Goal: Transaction & Acquisition: Obtain resource

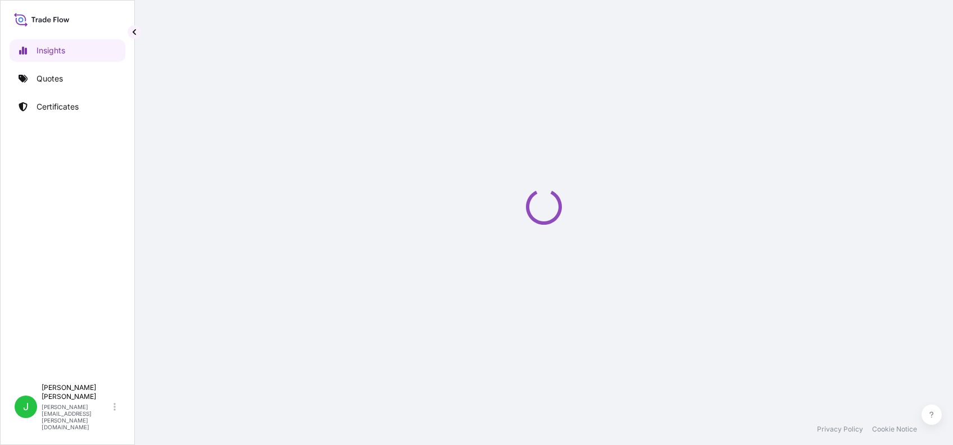
select select "2025"
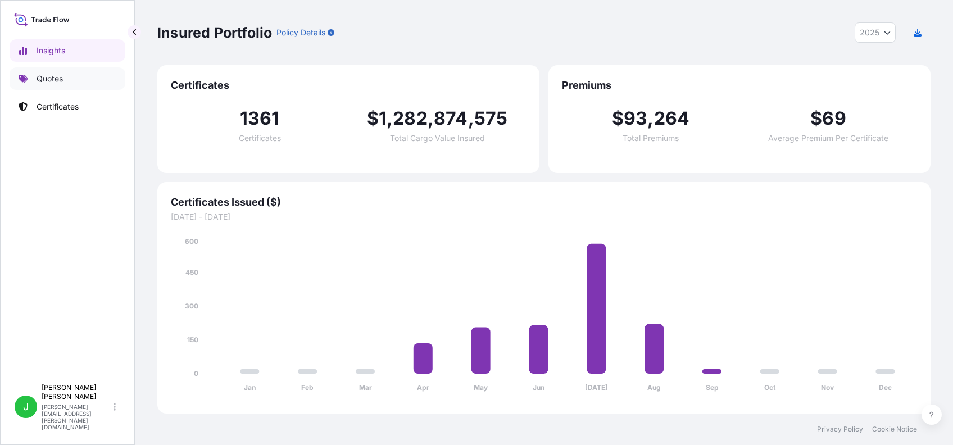
click at [61, 75] on p "Quotes" at bounding box center [50, 78] width 26 height 11
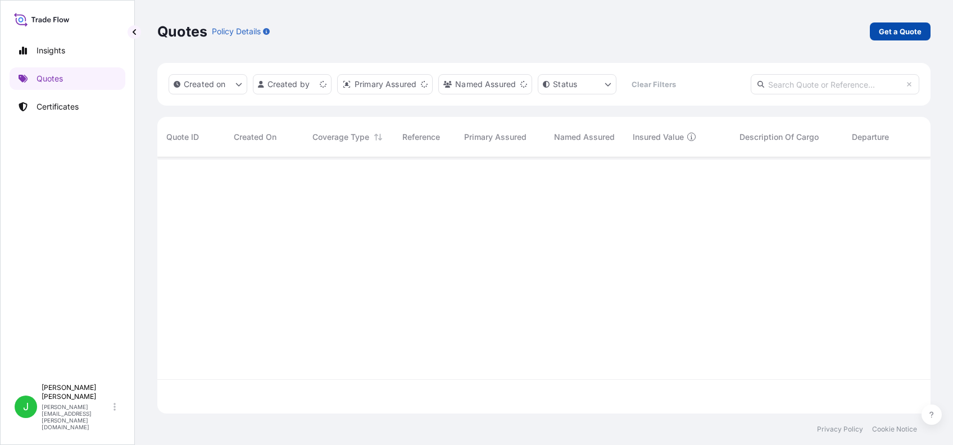
scroll to position [251, 762]
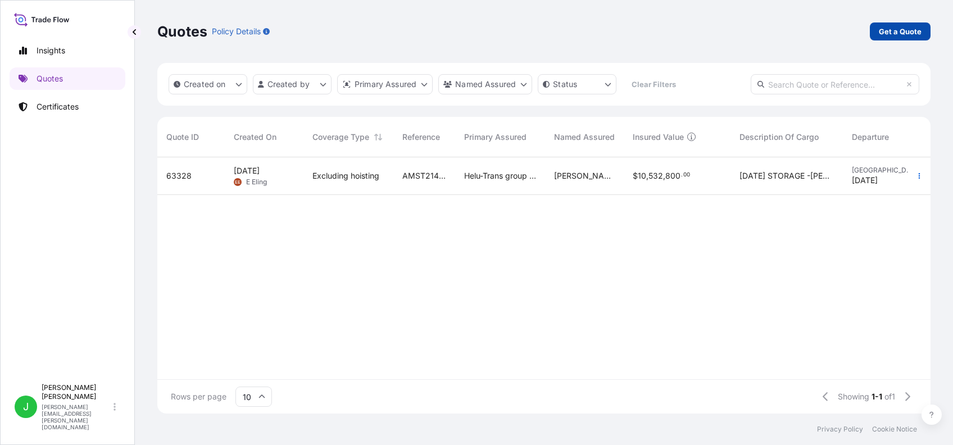
click at [888, 31] on p "Get a Quote" at bounding box center [900, 31] width 43 height 11
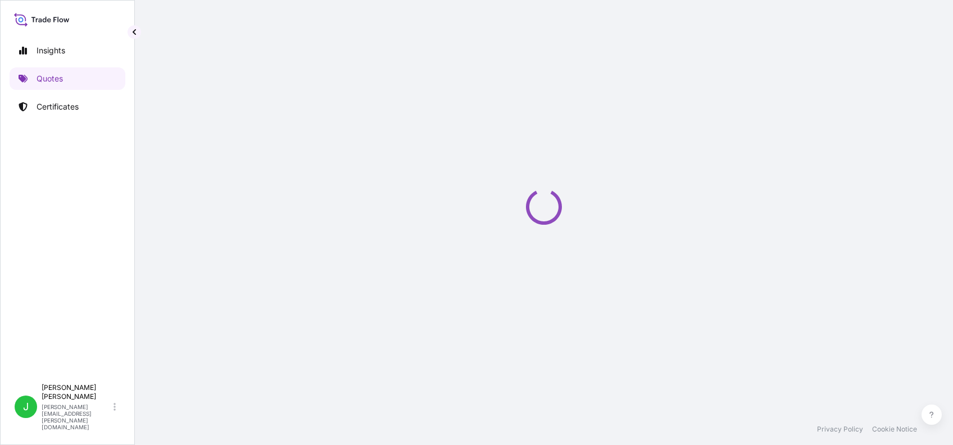
select select "AIR"
select select "27"
select select "Transit"
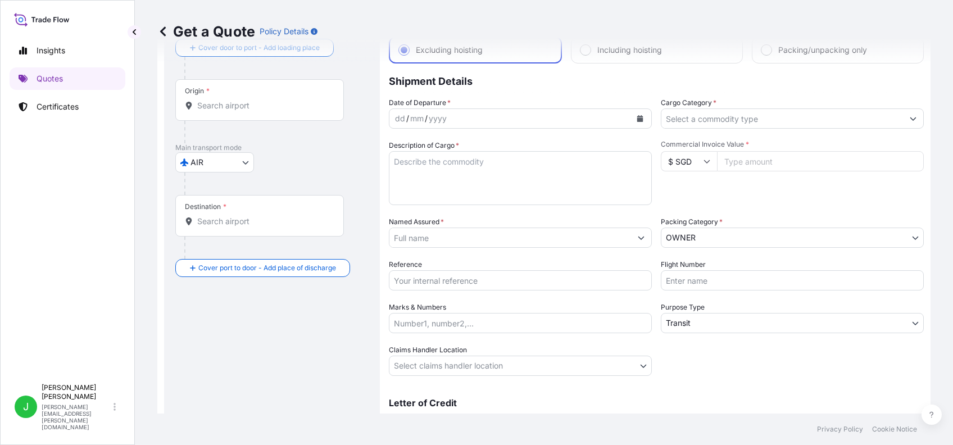
scroll to position [44, 0]
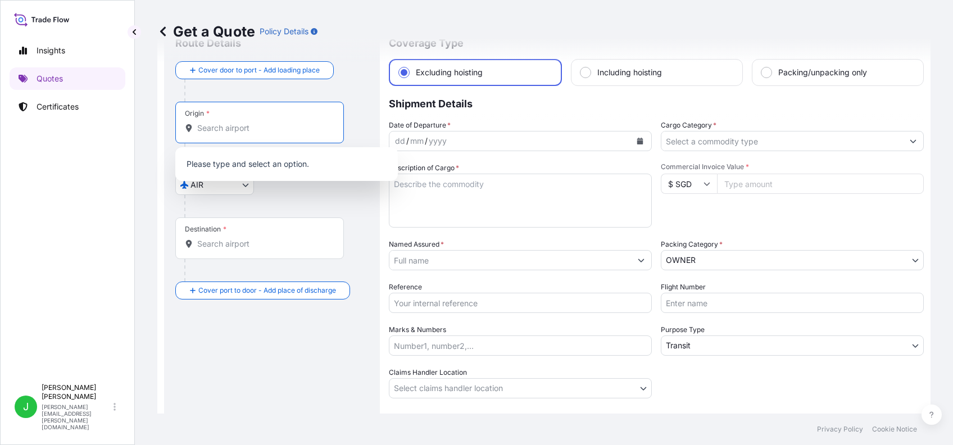
click at [216, 124] on input "Origin *" at bounding box center [263, 128] width 133 height 11
click at [220, 164] on p "No results" at bounding box center [287, 164] width 214 height 25
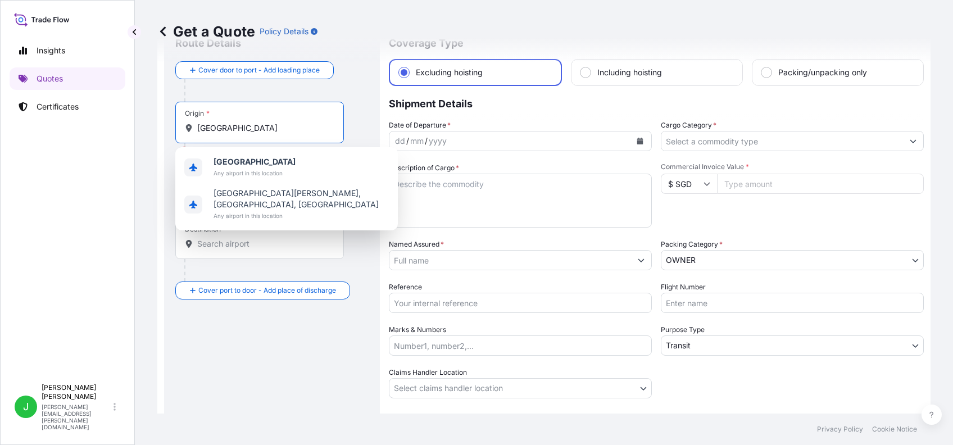
click at [234, 128] on input "[GEOGRAPHIC_DATA]" at bounding box center [263, 128] width 133 height 11
click at [236, 161] on b "[GEOGRAPHIC_DATA]" at bounding box center [255, 162] width 82 height 10
type input "[GEOGRAPHIC_DATA]"
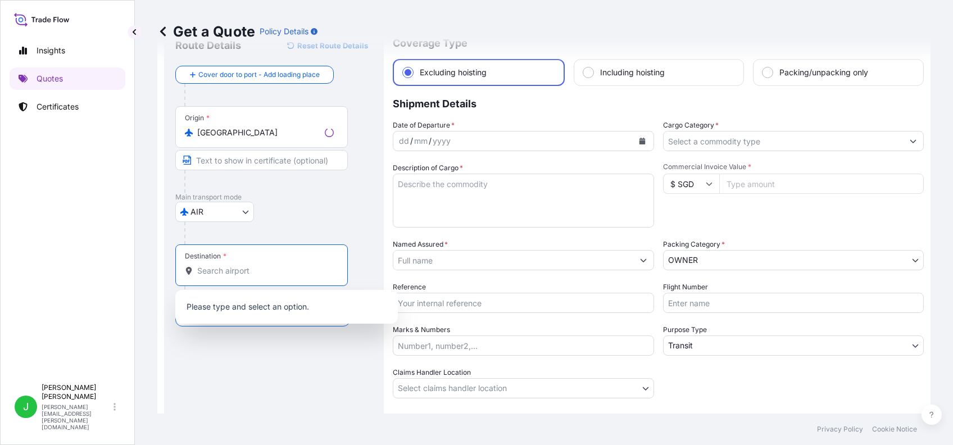
click at [229, 275] on input "Destination *" at bounding box center [265, 270] width 137 height 11
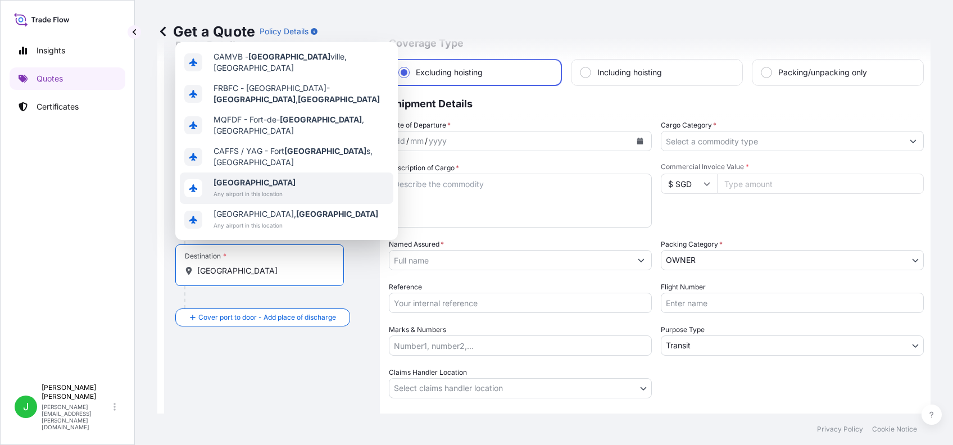
click at [233, 175] on div "[GEOGRAPHIC_DATA] Any airport in this location" at bounding box center [287, 188] width 214 height 31
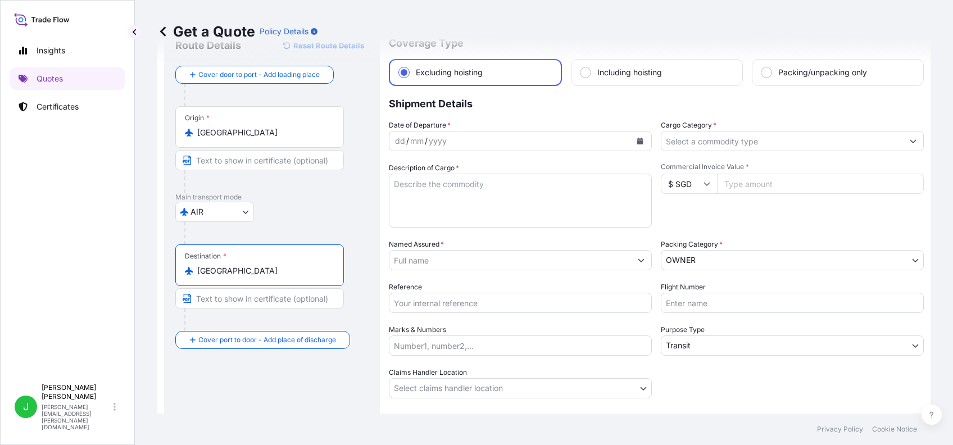
type input "[GEOGRAPHIC_DATA]"
click at [632, 138] on button "Calendar" at bounding box center [640, 141] width 18 height 18
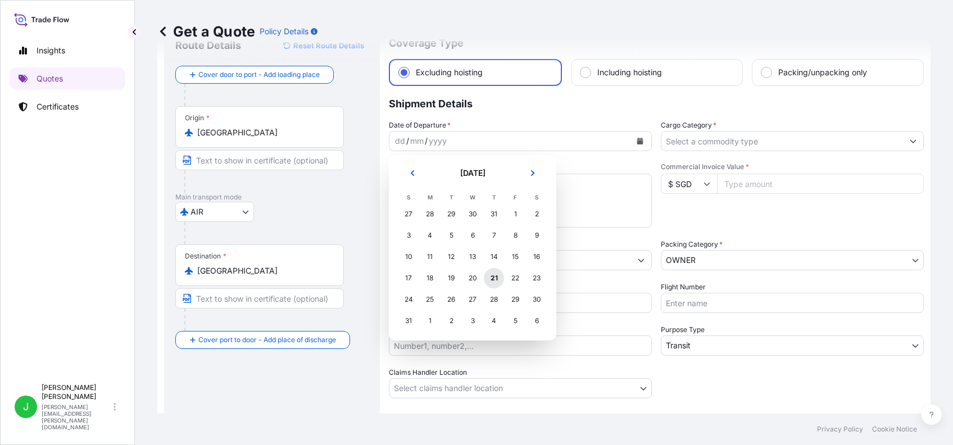
click at [496, 271] on div "21" at bounding box center [494, 278] width 20 height 20
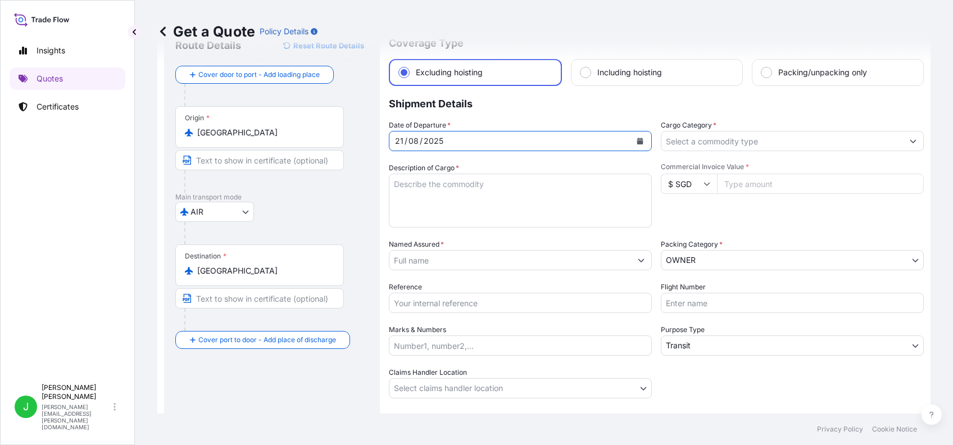
click at [719, 144] on input "Cargo Category *" at bounding box center [783, 141] width 242 height 20
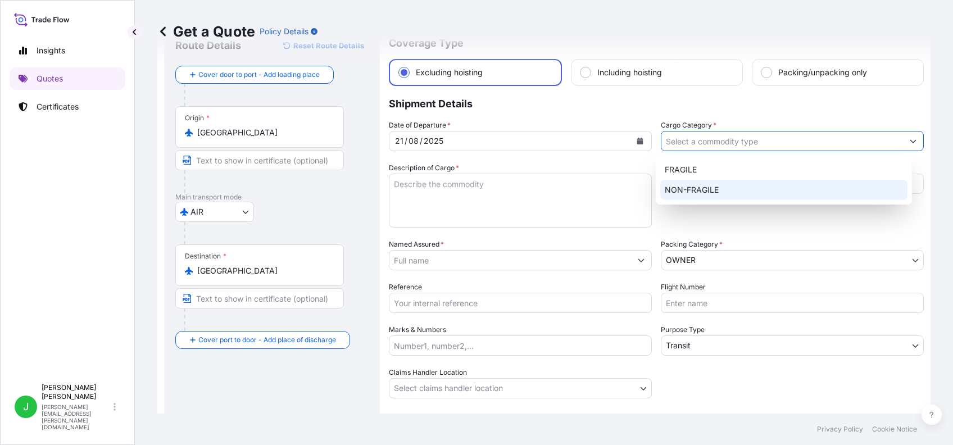
click at [707, 185] on div "NON-FRAGILE" at bounding box center [783, 190] width 247 height 20
type input "NON-FRAGILE"
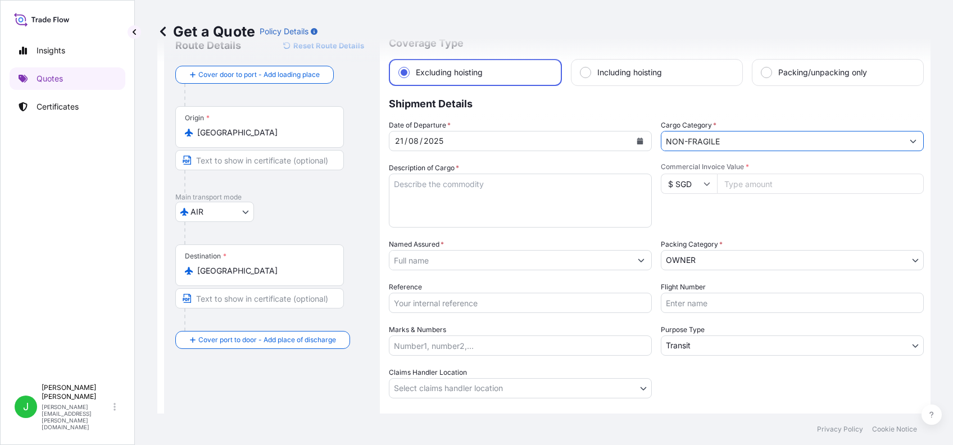
click at [613, 193] on textarea "Description of Cargo *" at bounding box center [520, 201] width 263 height 54
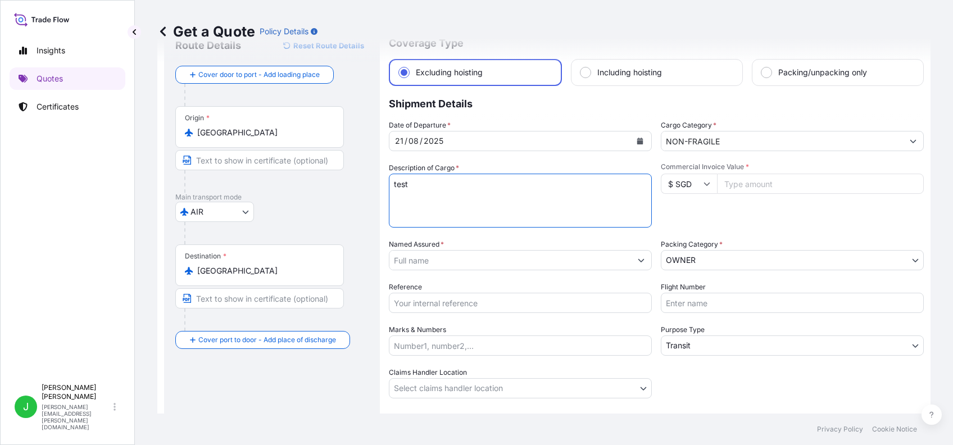
type textarea "test"
click at [735, 178] on input "Commercial Invoice Value *" at bounding box center [820, 184] width 207 height 20
type input "1000"
click at [427, 185] on textarea "test" at bounding box center [520, 201] width 263 height 54
paste textarea "測試"
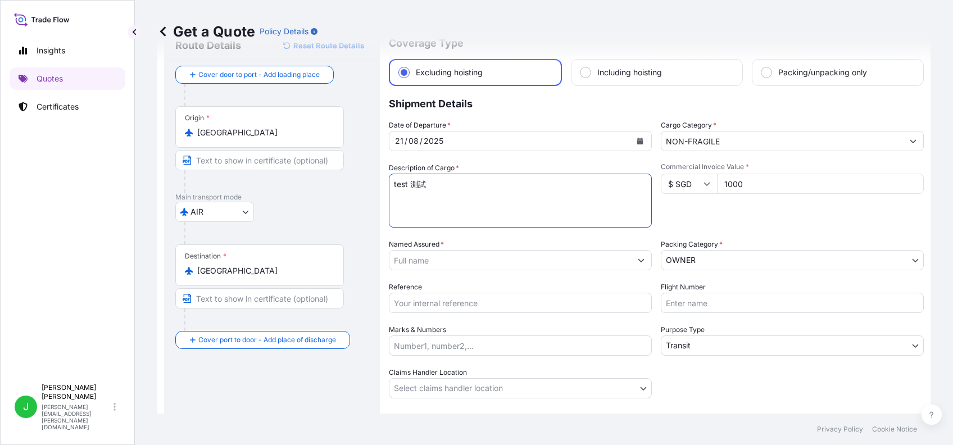
type textarea "test 測試"
click at [405, 257] on input "Named Assured *" at bounding box center [508, 260] width 236 height 20
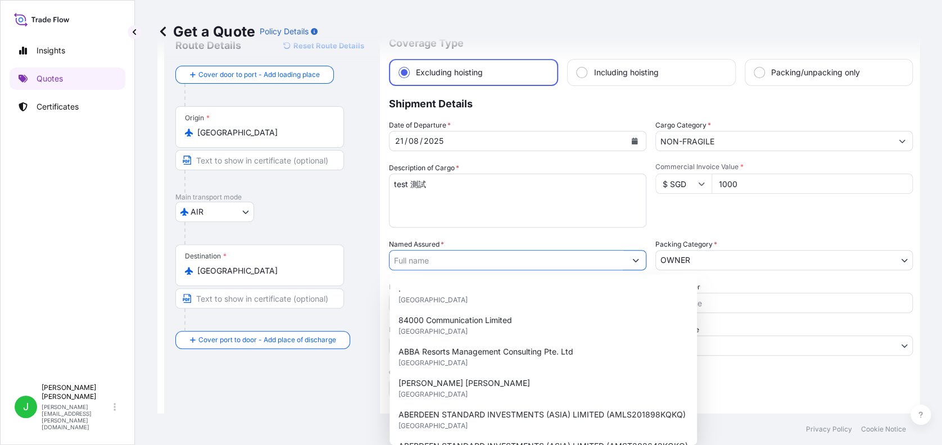
paste input "測試"
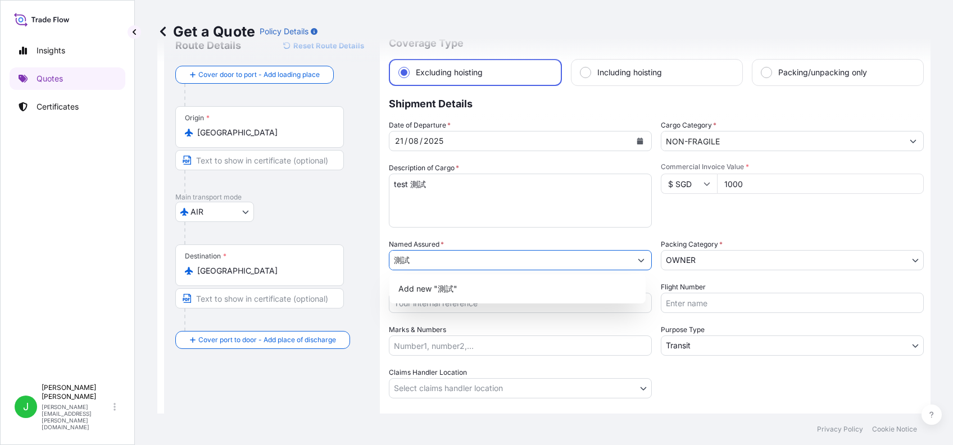
type input "測試"
click at [690, 378] on div "Date of Departure * [DATE] Cargo Category * NON-FRAGILE Description of Cargo * …" at bounding box center [656, 259] width 535 height 279
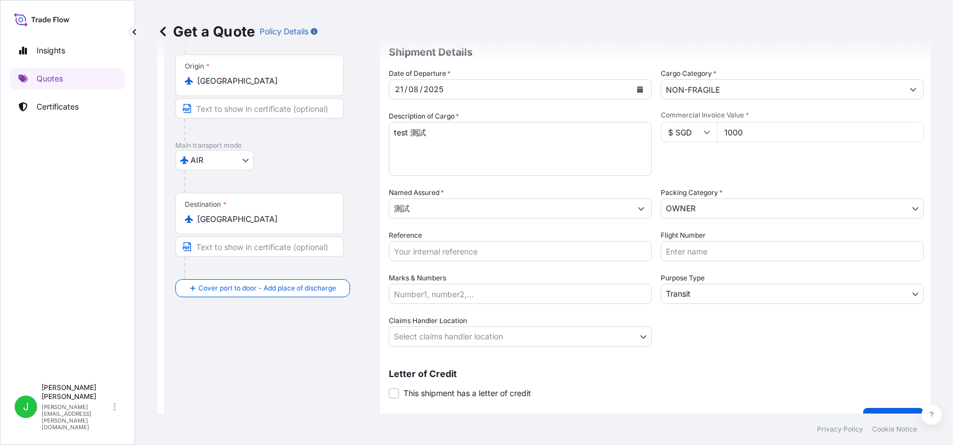
scroll to position [119, 0]
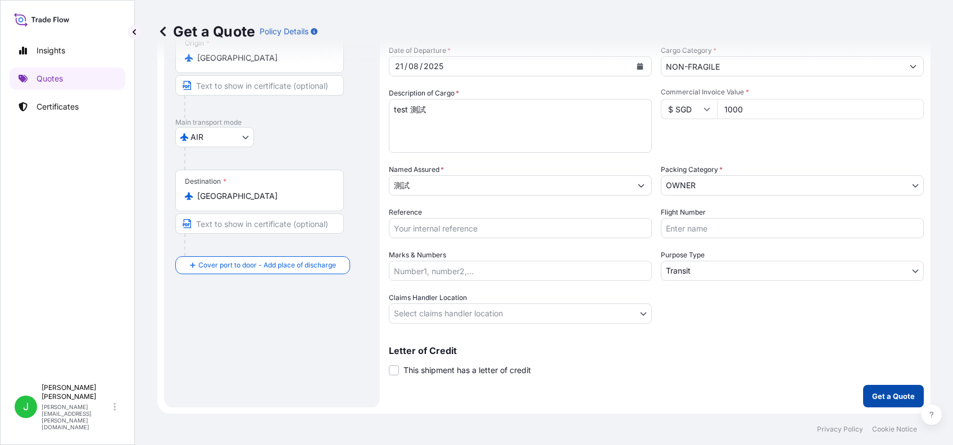
click at [885, 396] on p "Get a Quote" at bounding box center [893, 396] width 43 height 11
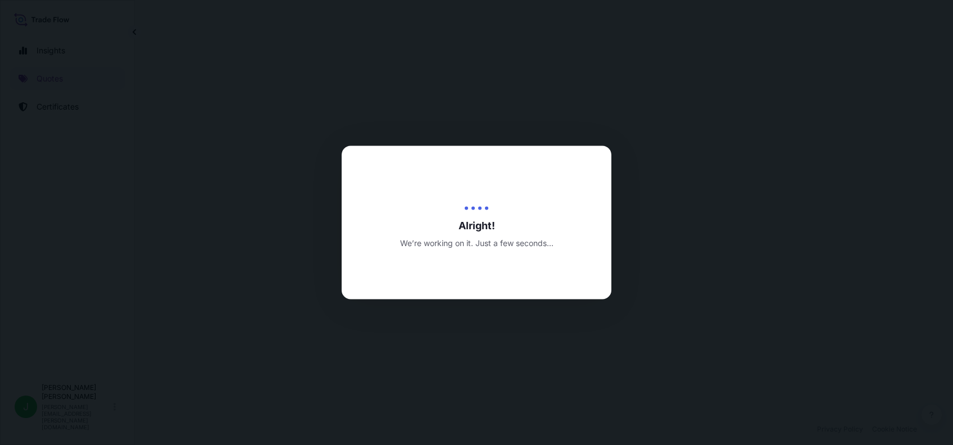
select select "AIR"
select select "Transit"
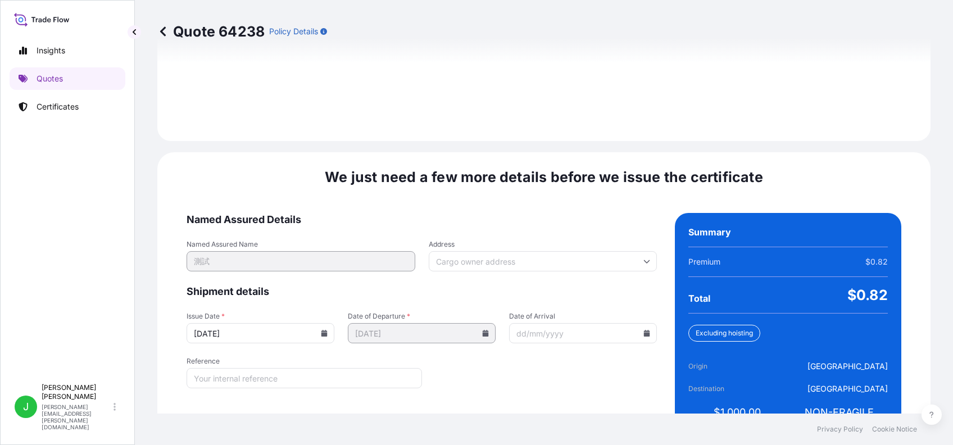
scroll to position [1535, 0]
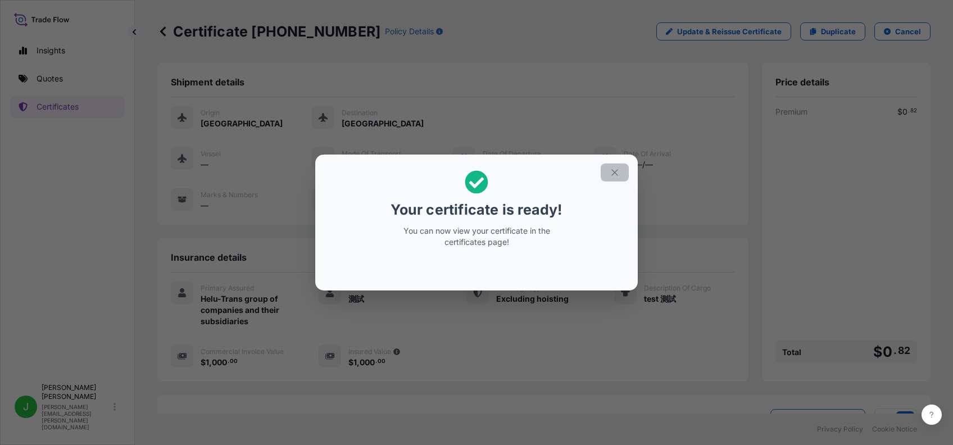
click at [608, 168] on button "button" at bounding box center [615, 173] width 28 height 18
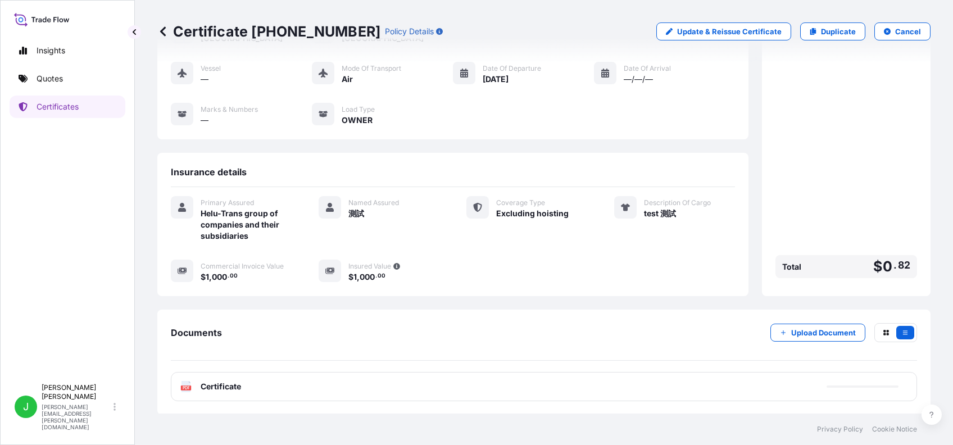
scroll to position [85, 0]
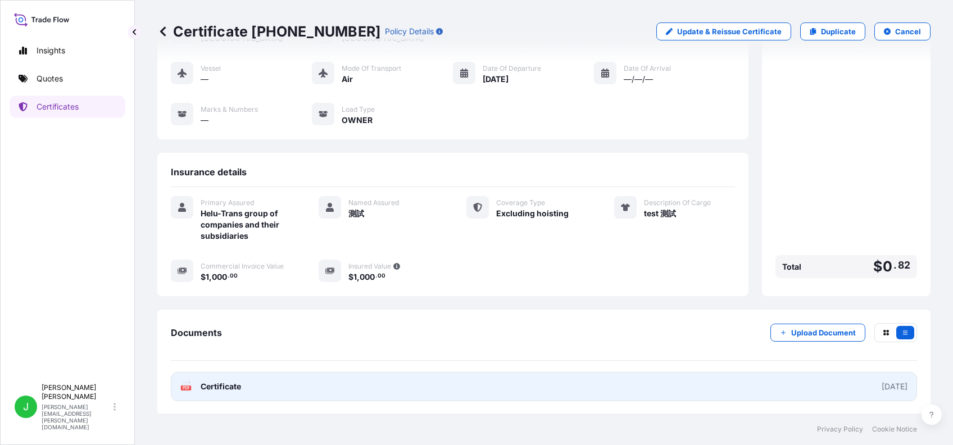
click at [211, 382] on span "Certificate" at bounding box center [221, 386] width 40 height 11
